Goal: Information Seeking & Learning: Learn about a topic

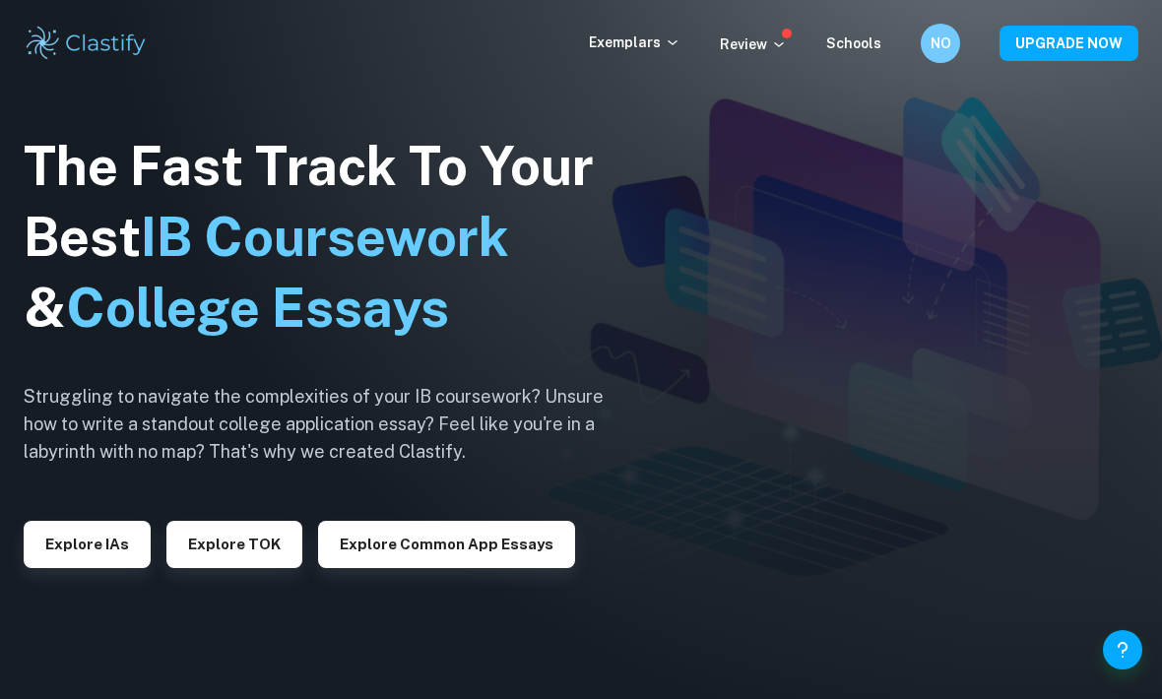
click at [518, 568] on button "Explore Common App essays" at bounding box center [446, 544] width 257 height 47
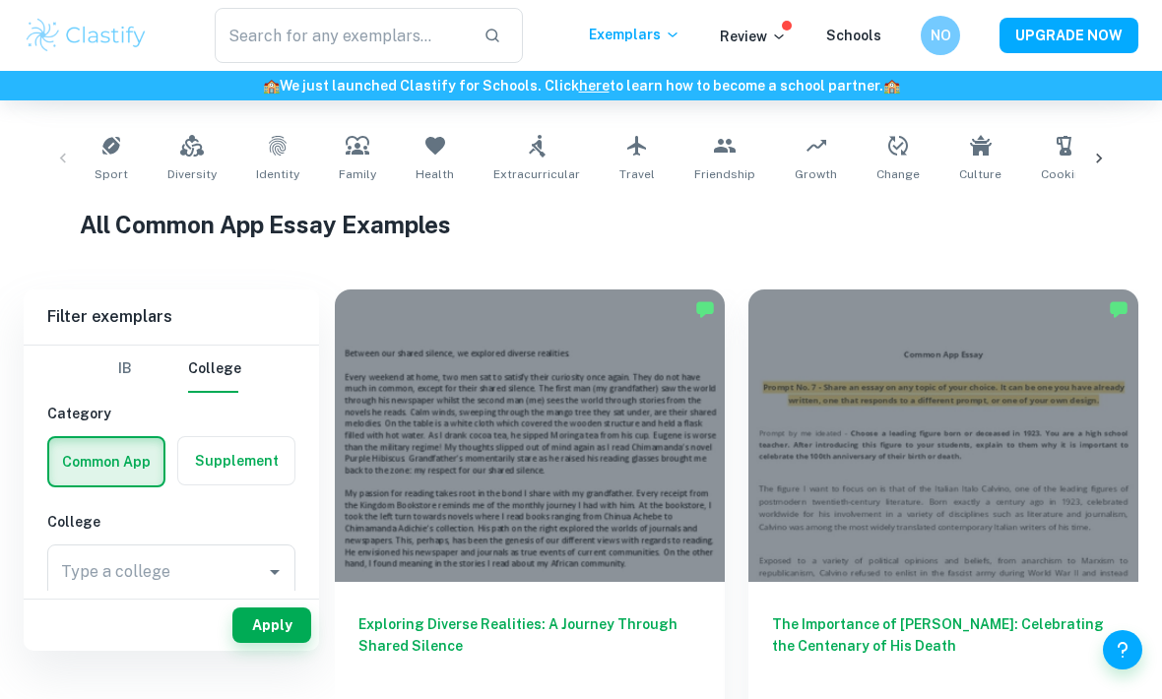
scroll to position [379, 0]
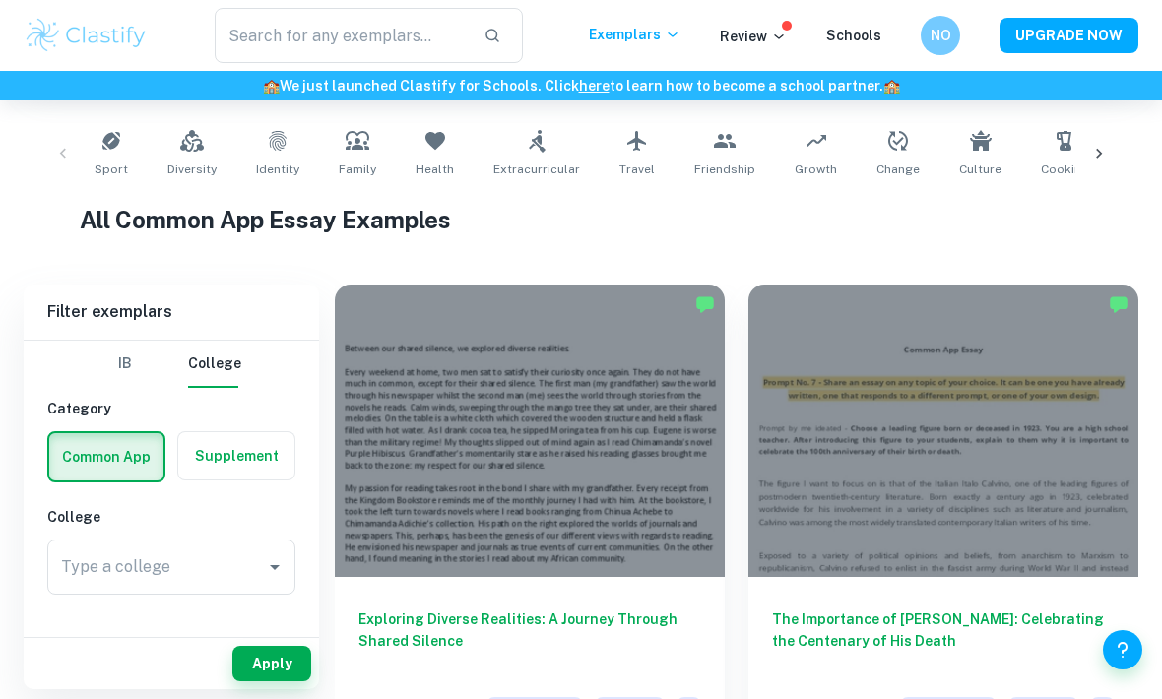
click at [121, 353] on button "IB" at bounding box center [124, 364] width 47 height 47
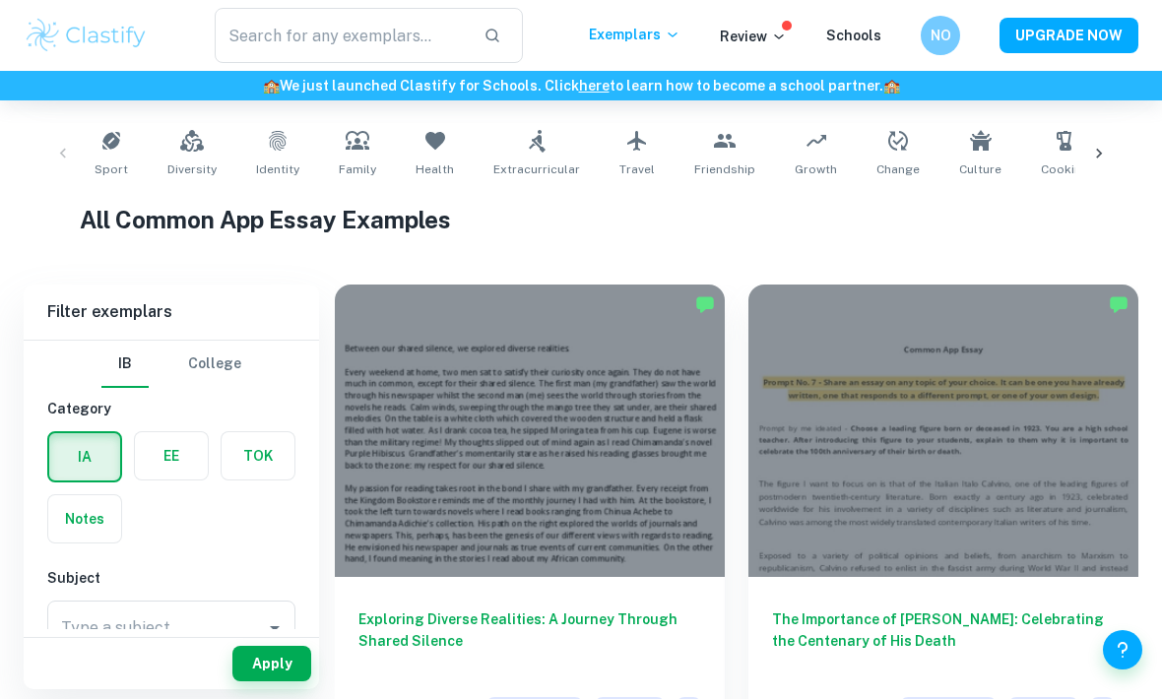
click at [168, 450] on label "button" at bounding box center [171, 455] width 73 height 47
click at [0, 0] on input "radio" at bounding box center [0, 0] width 0 height 0
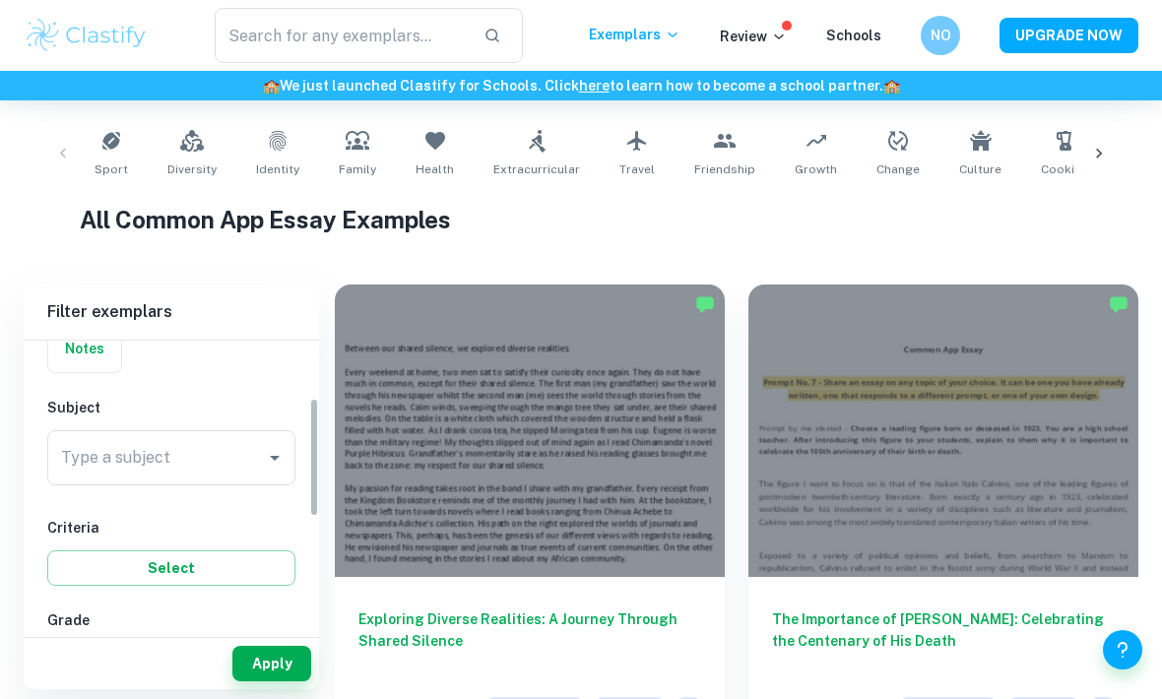
scroll to position [170, 0]
click at [272, 461] on icon "Open" at bounding box center [275, 458] width 24 height 24
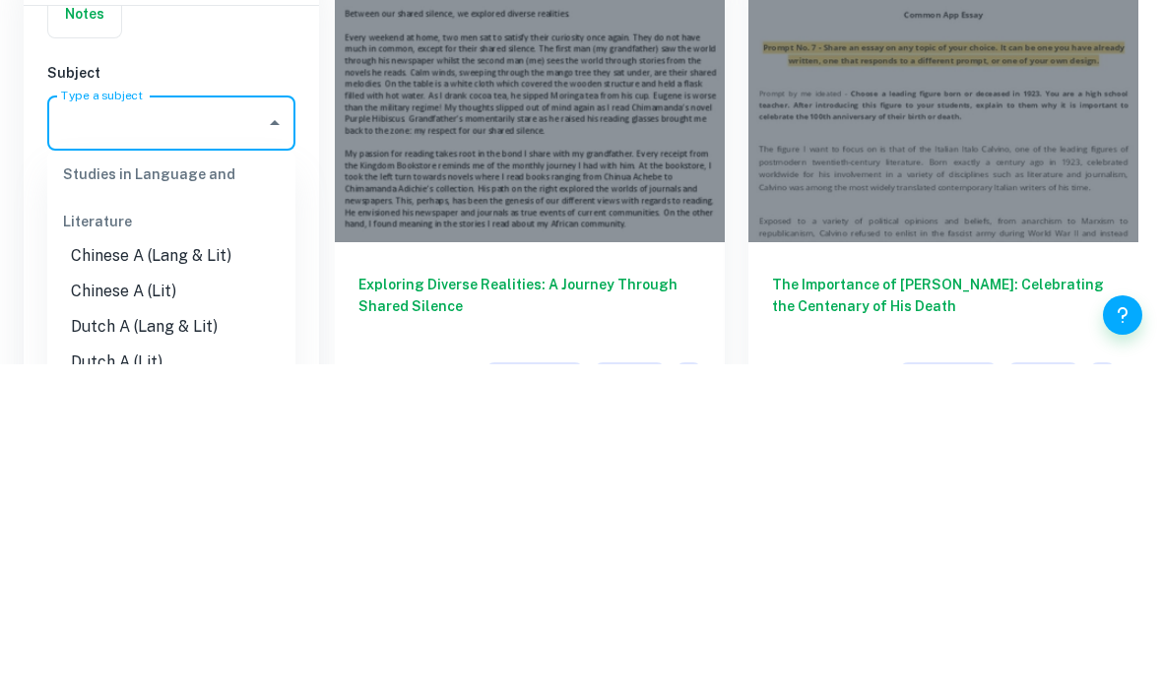
scroll to position [84, 0]
click at [206, 575] on li "Chinese A (Lang & Lit)" at bounding box center [171, 592] width 248 height 35
type input "Chinese A (Lang & Lit)"
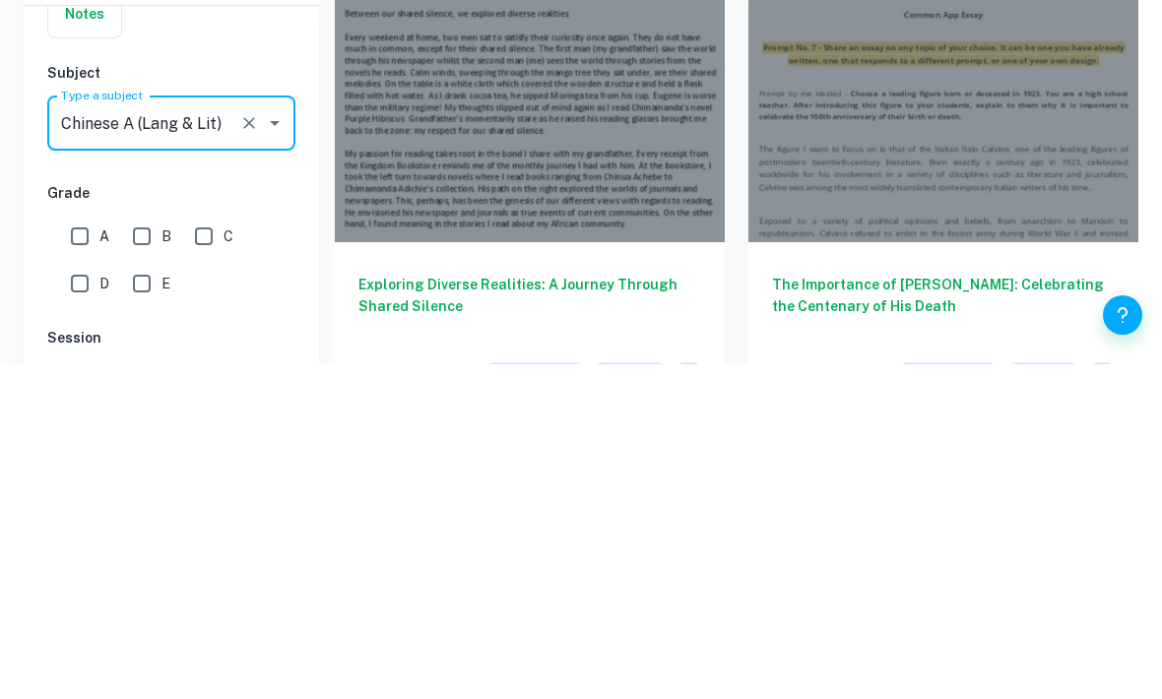
scroll to position [714, 0]
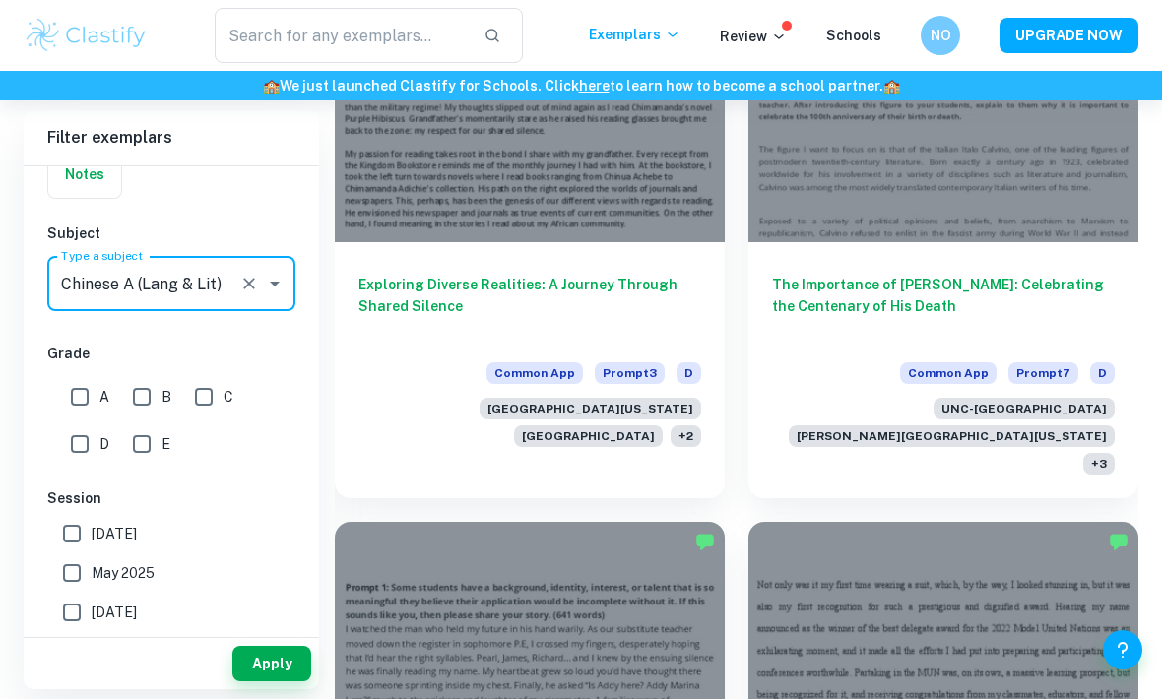
click at [82, 392] on input "A" at bounding box center [79, 396] width 39 height 39
checkbox input "true"
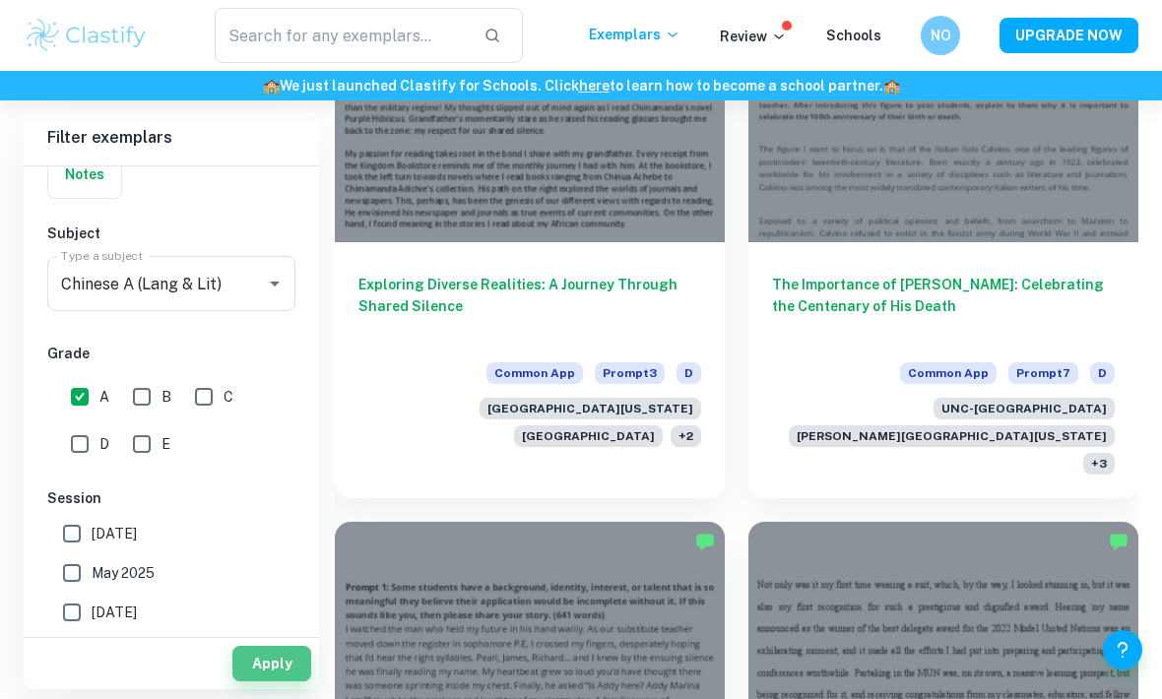
click at [254, 681] on button "Apply" at bounding box center [271, 663] width 79 height 35
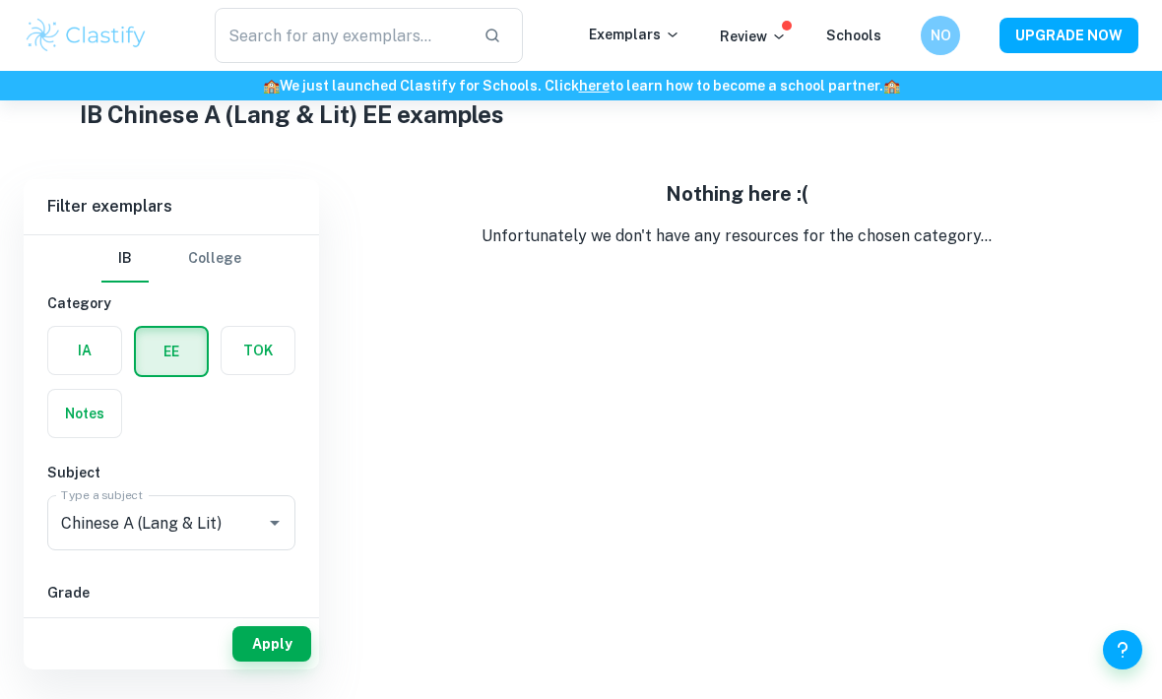
scroll to position [35, 0]
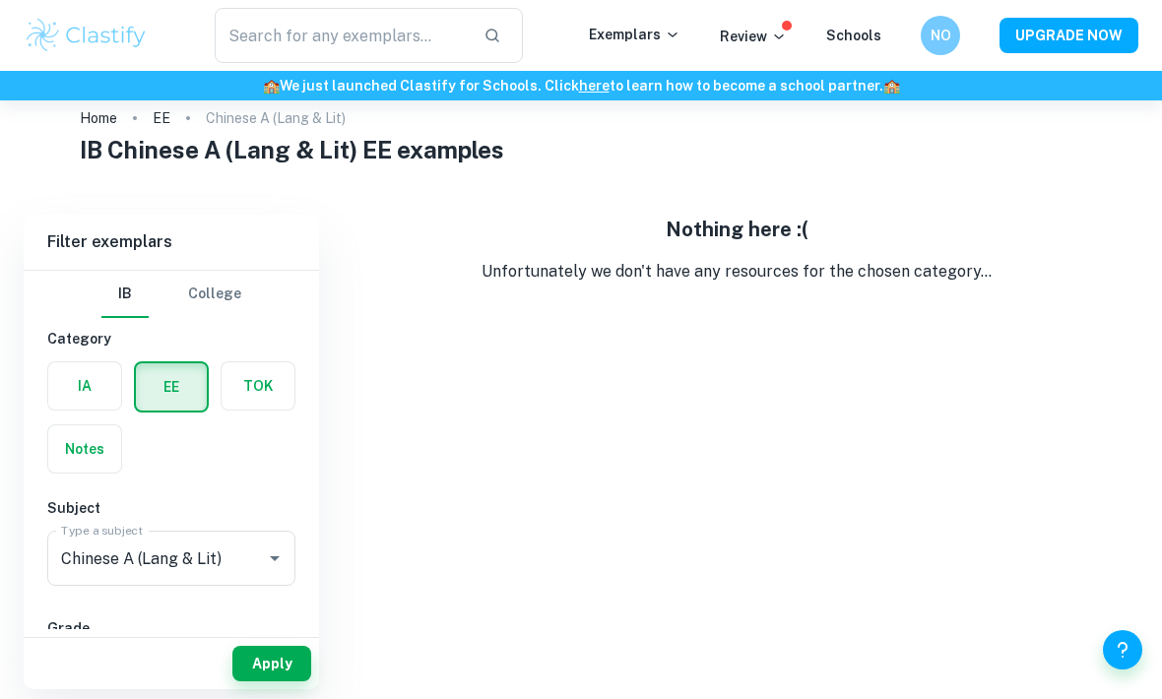
click at [152, 670] on input "B" at bounding box center [141, 671] width 39 height 39
checkbox input "true"
click at [214, 664] on input "C" at bounding box center [203, 671] width 39 height 39
checkbox input "true"
click at [297, 689] on div "Apply" at bounding box center [171, 663] width 295 height 51
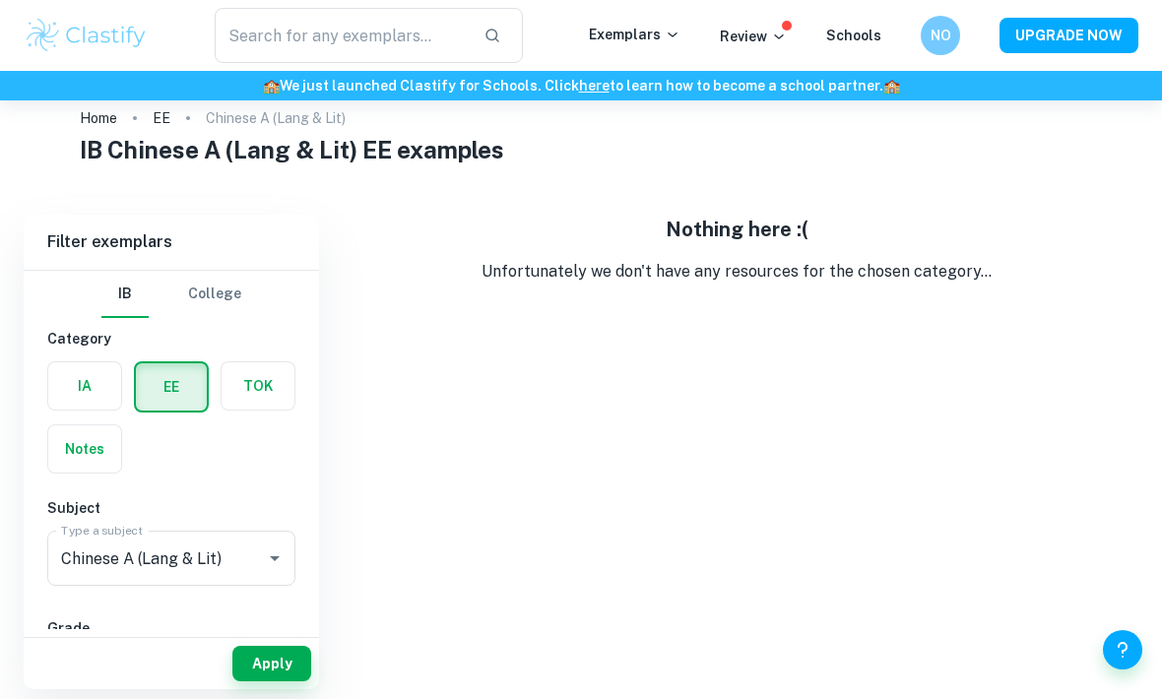
click at [287, 681] on button "Apply" at bounding box center [271, 663] width 79 height 35
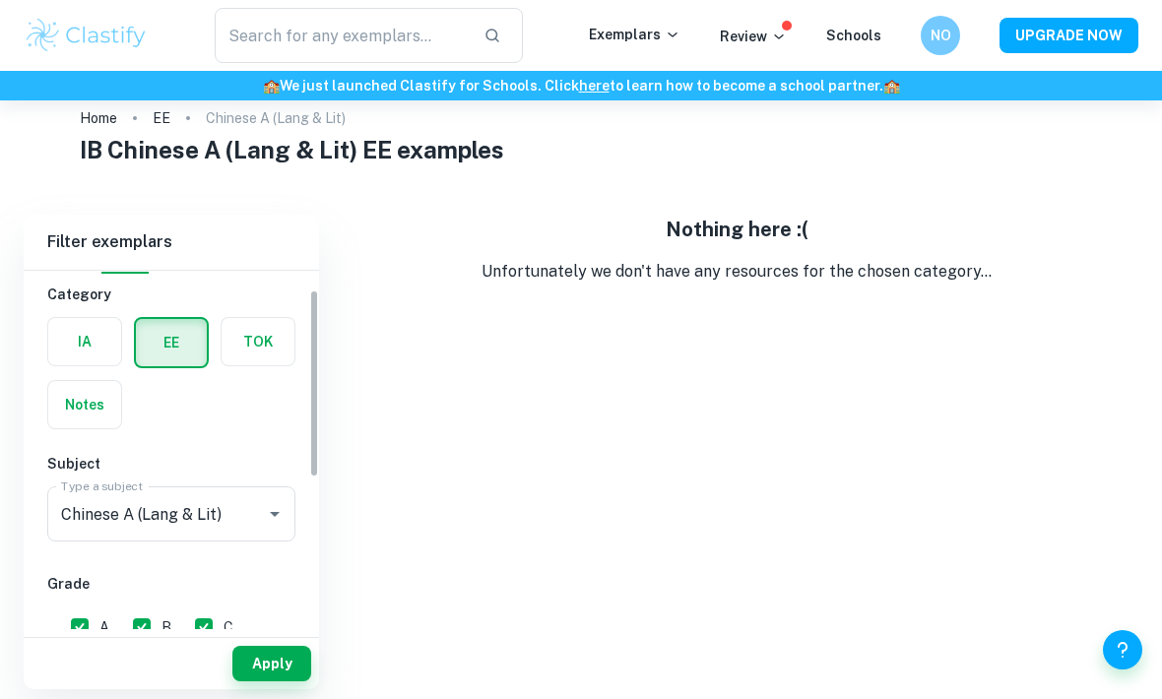
scroll to position [32, 0]
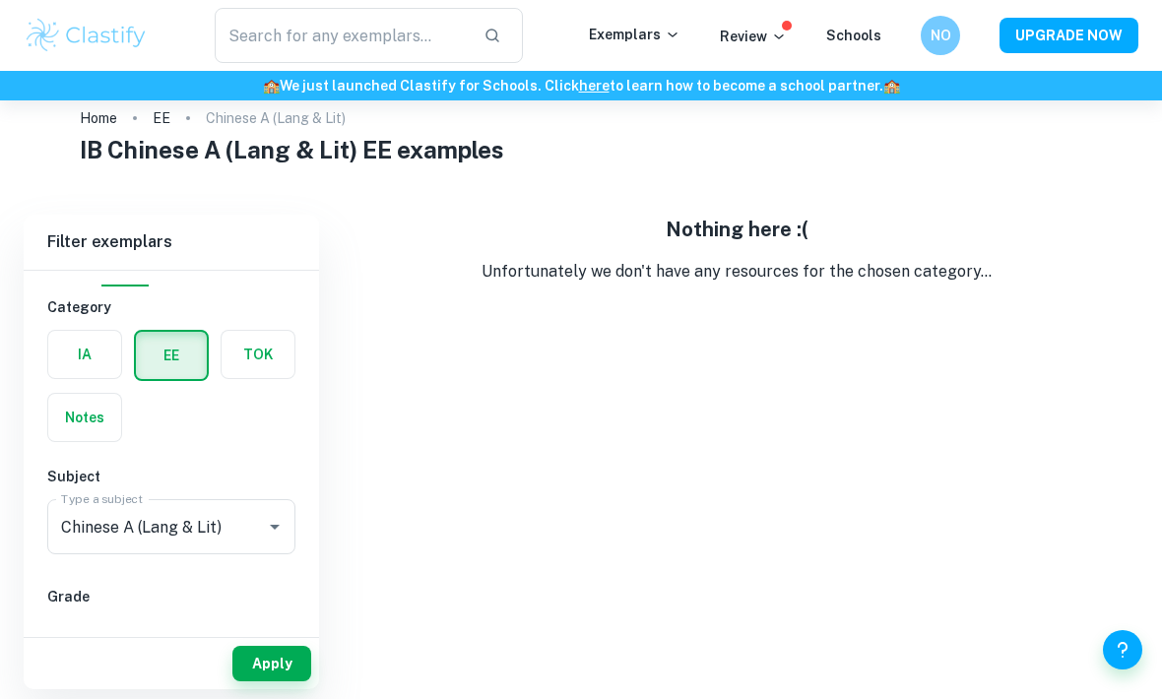
click at [261, 521] on button "Open" at bounding box center [275, 527] width 28 height 28
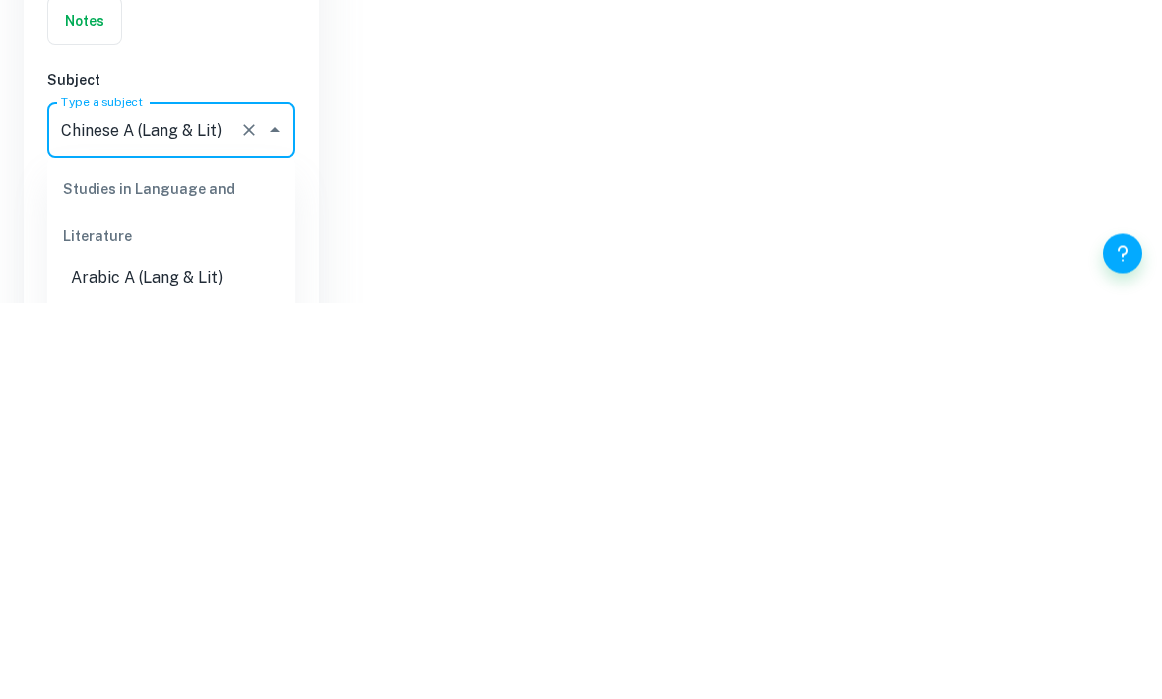
click at [286, 515] on icon "Close" at bounding box center [275, 527] width 24 height 24
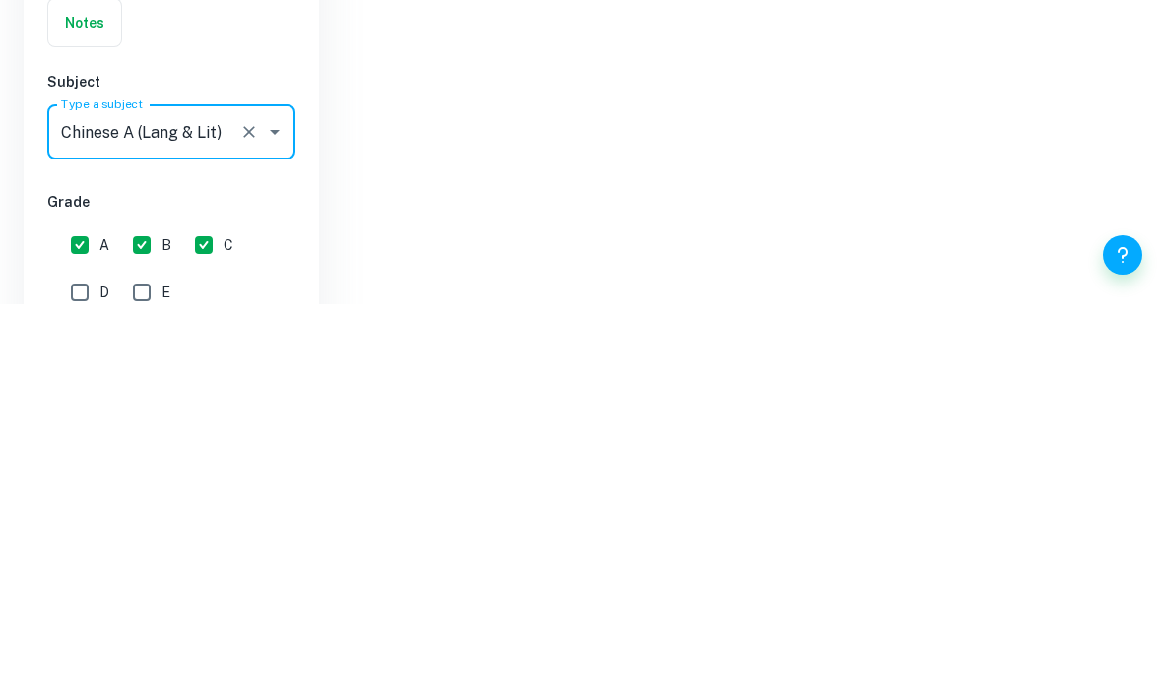
click at [278, 515] on icon "Open" at bounding box center [275, 527] width 24 height 24
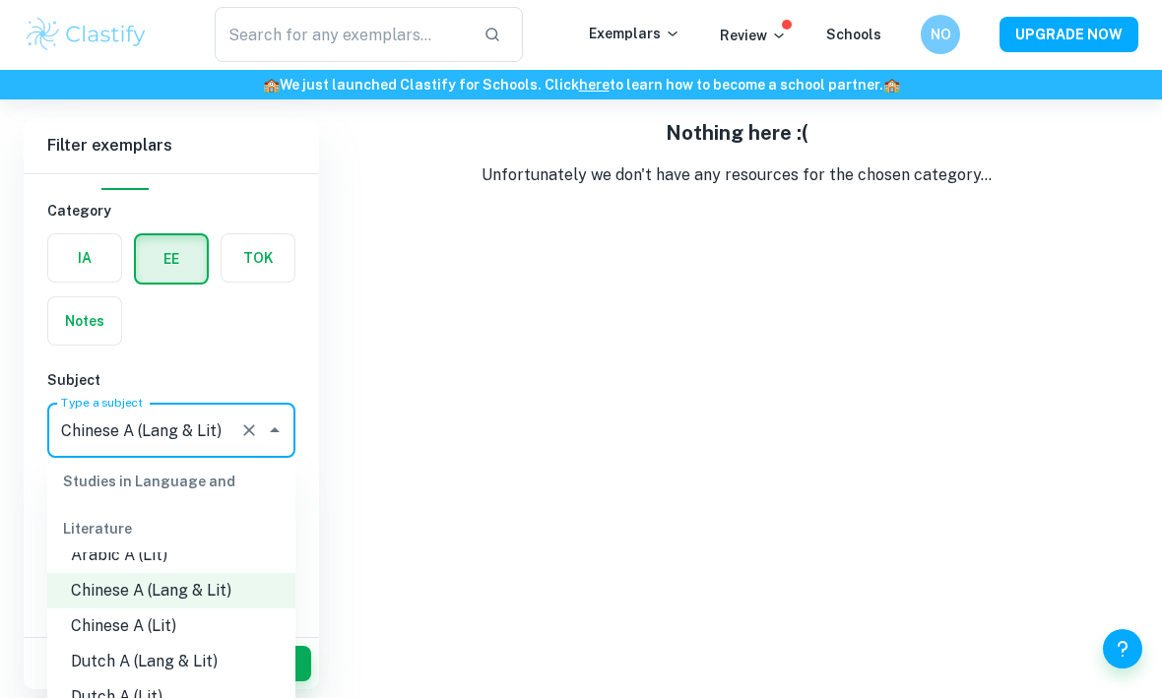
scroll to position [45, 0]
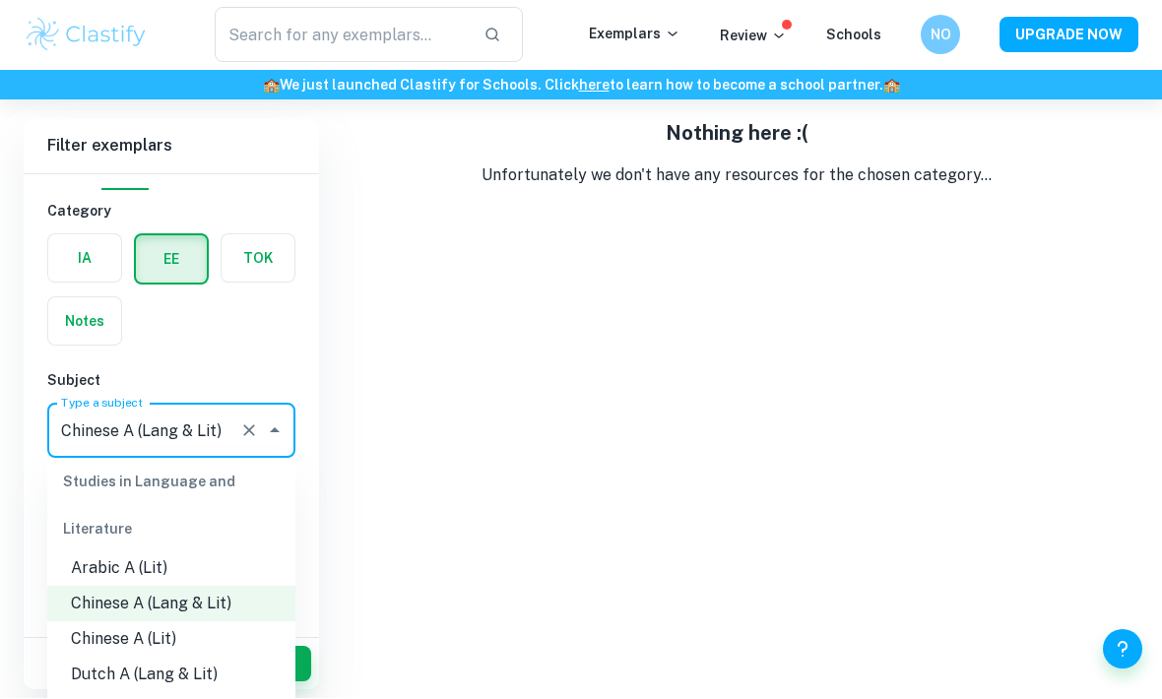
click at [220, 640] on li "Chinese A (Lit)" at bounding box center [171, 639] width 248 height 35
type input "Chinese A (Lit)"
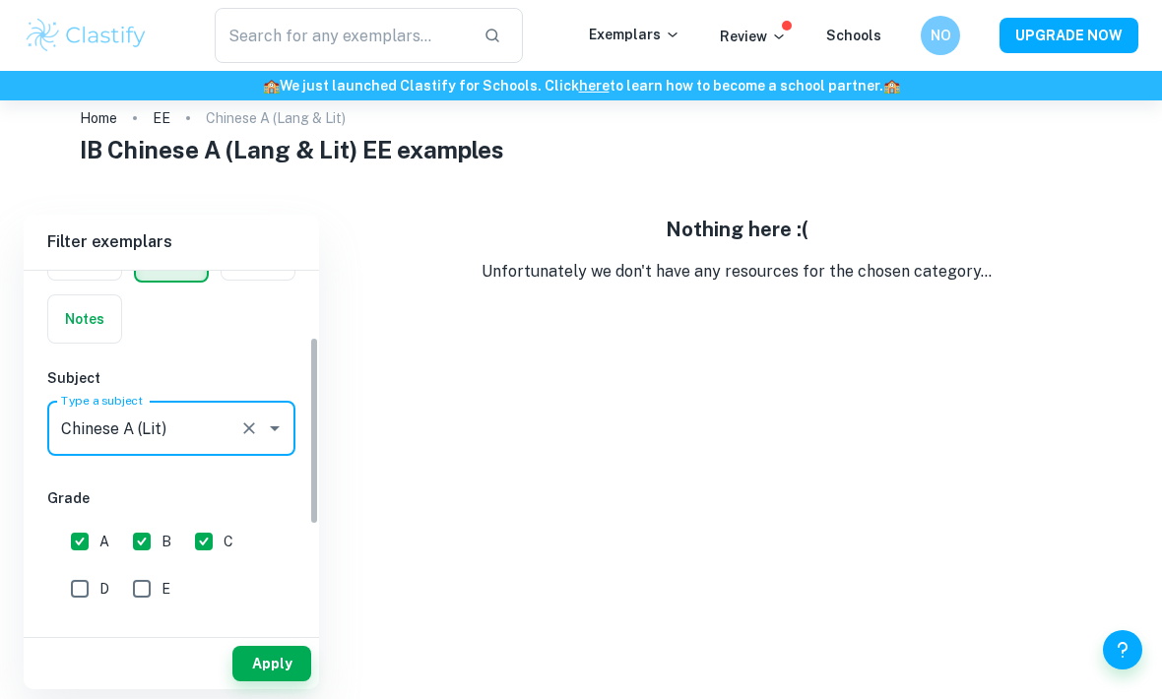
scroll to position [153, 0]
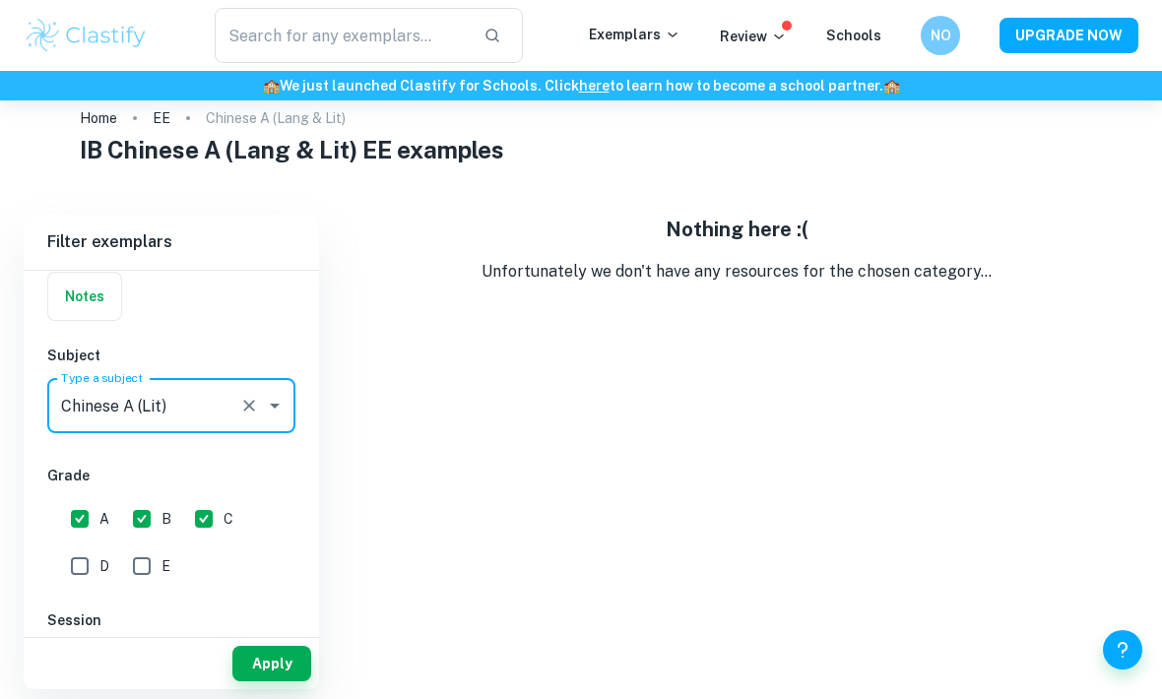
click at [87, 563] on input "D" at bounding box center [79, 566] width 39 height 39
checkbox input "true"
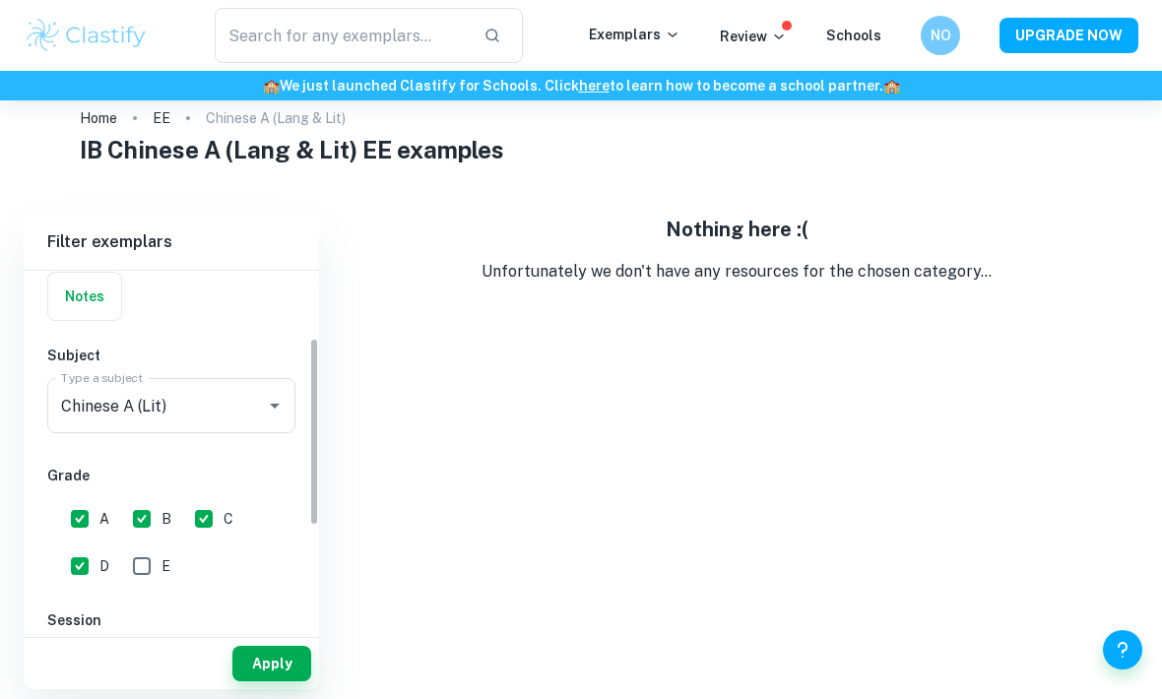
click at [148, 566] on input "E" at bounding box center [141, 566] width 39 height 39
checkbox input "true"
click at [271, 681] on button "Apply" at bounding box center [271, 663] width 79 height 35
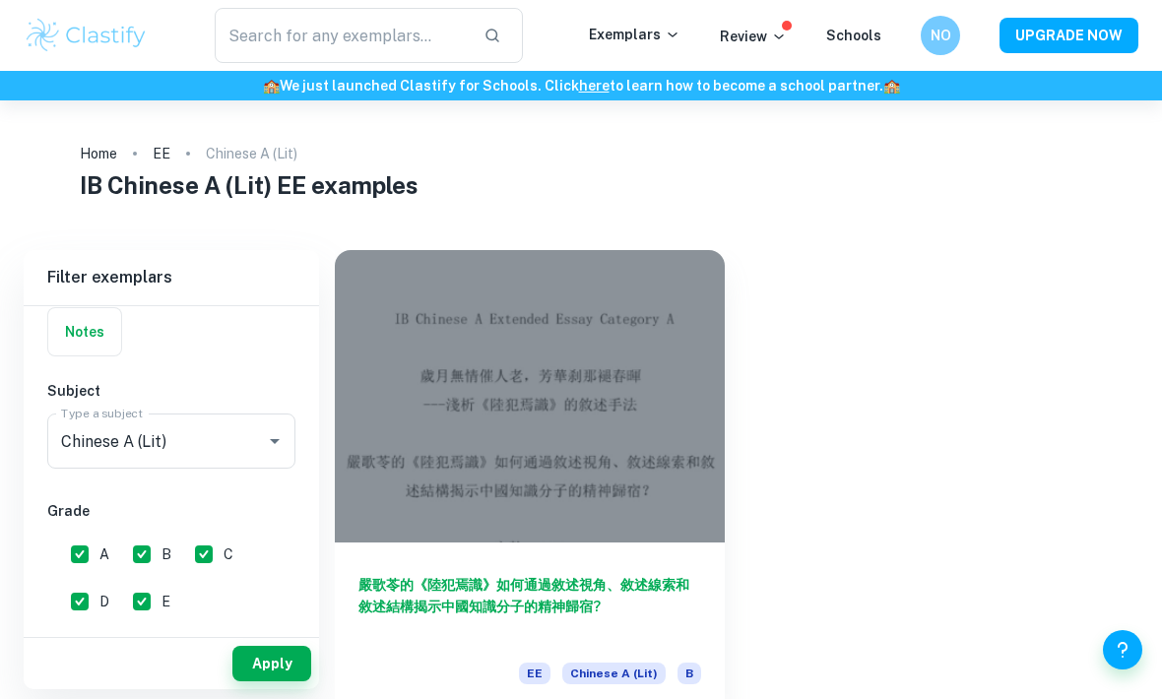
click at [611, 481] on div at bounding box center [530, 396] width 390 height 292
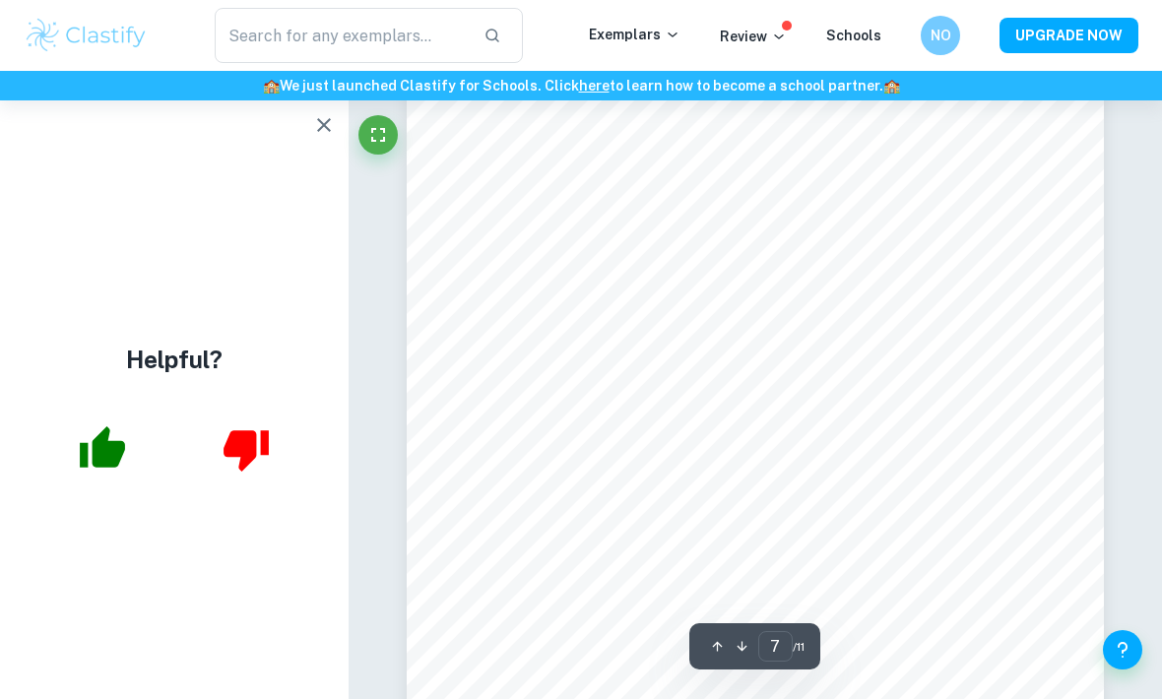
scroll to position [6295, 0]
type input "7"
